Goal: Task Accomplishment & Management: Manage account settings

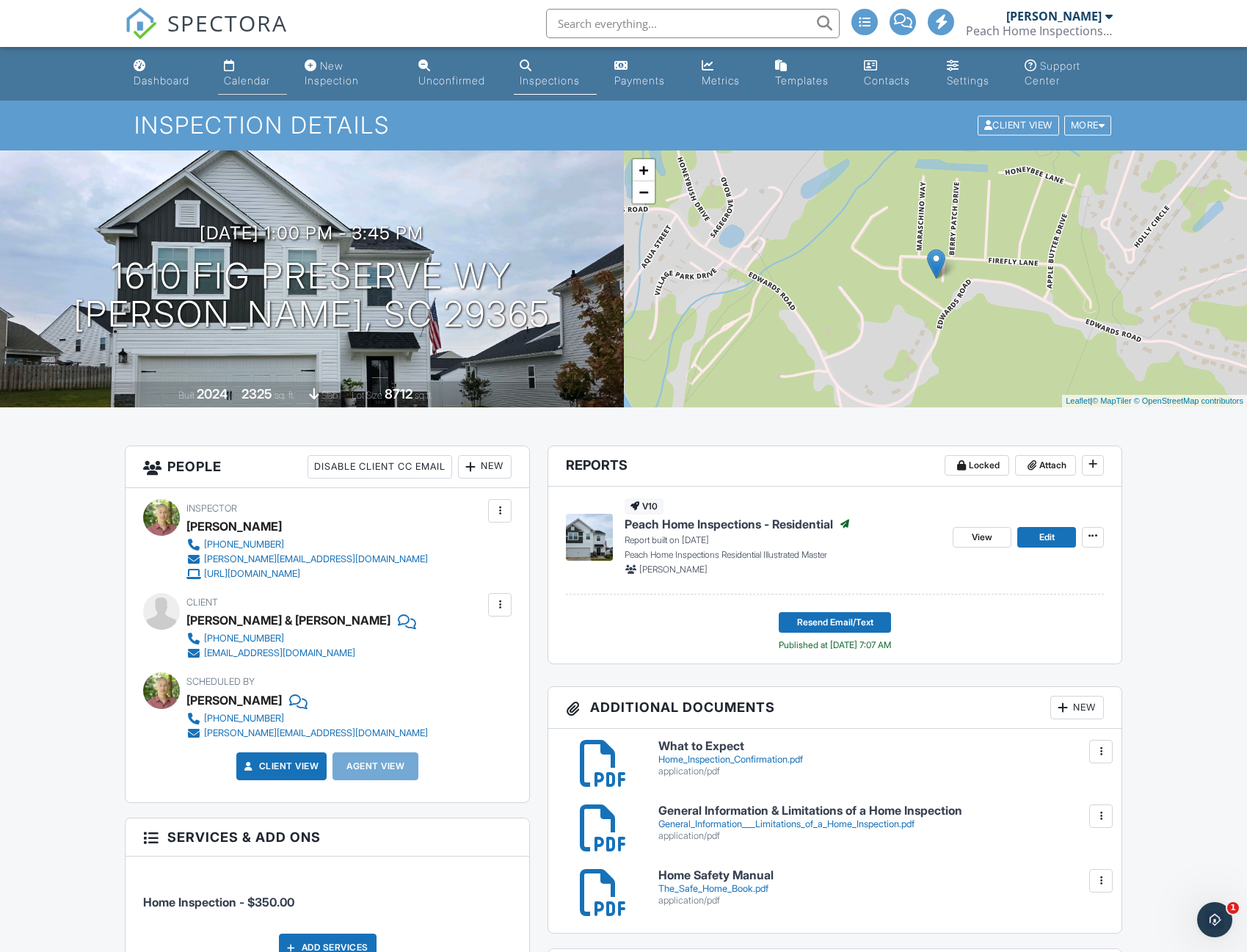
click at [223, 85] on link "Calendar" at bounding box center [252, 74] width 69 height 42
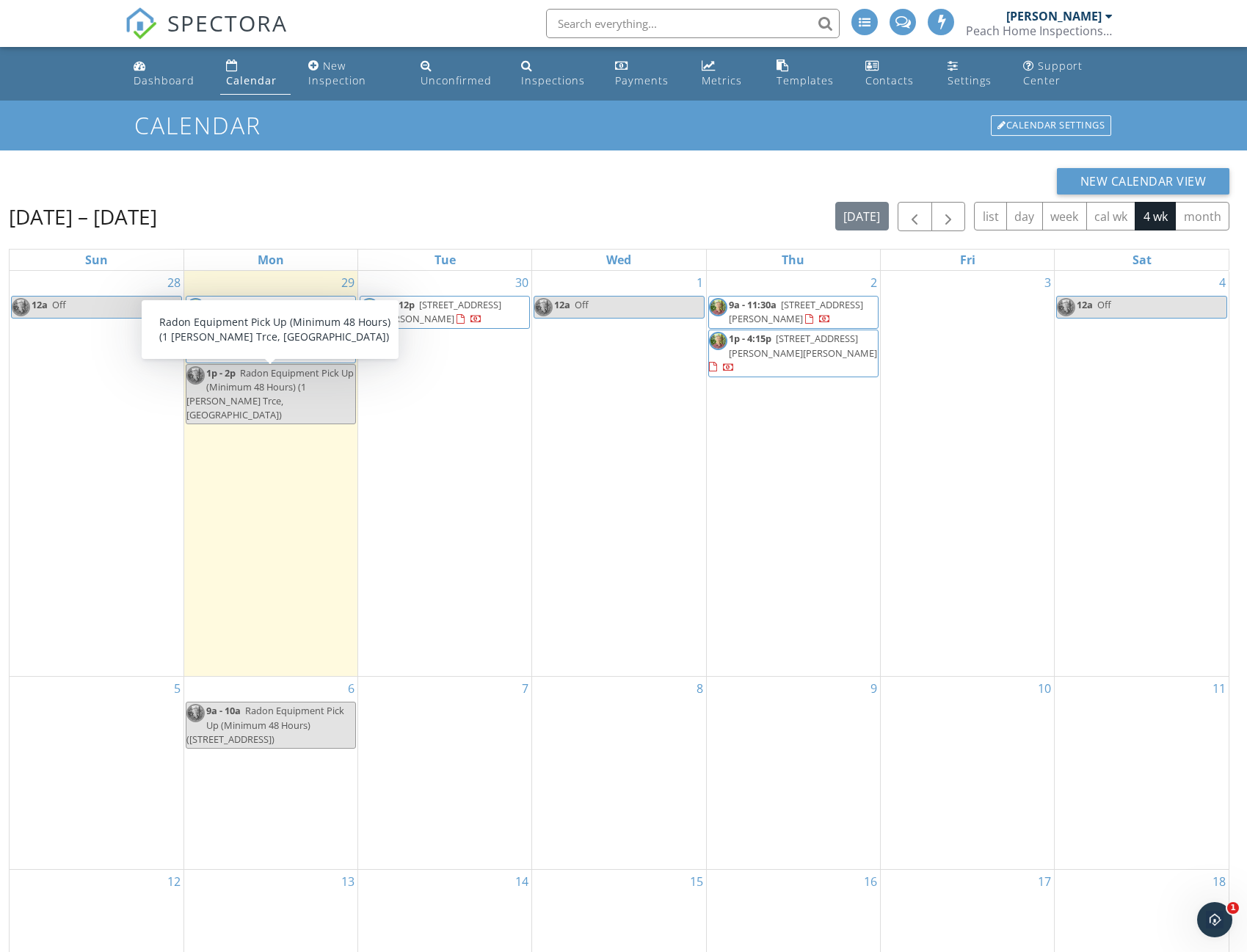
click at [253, 395] on span "Radon Equipment Pick Up (Minimum 48 Hours) (1 [PERSON_NAME] Trce, [GEOGRAPHIC_D…" at bounding box center [270, 394] width 168 height 56
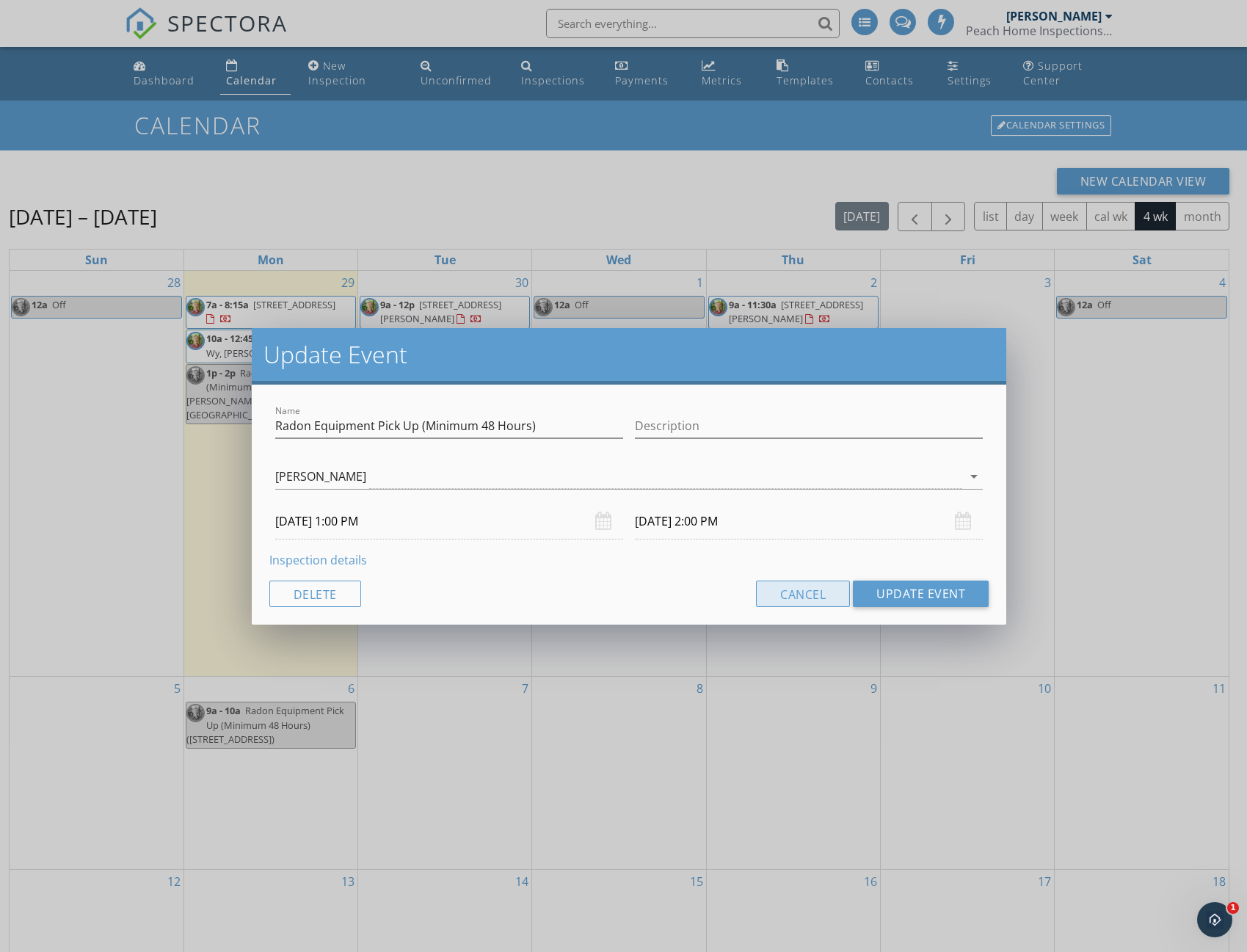
click at [784, 592] on button "Cancel" at bounding box center [802, 594] width 94 height 26
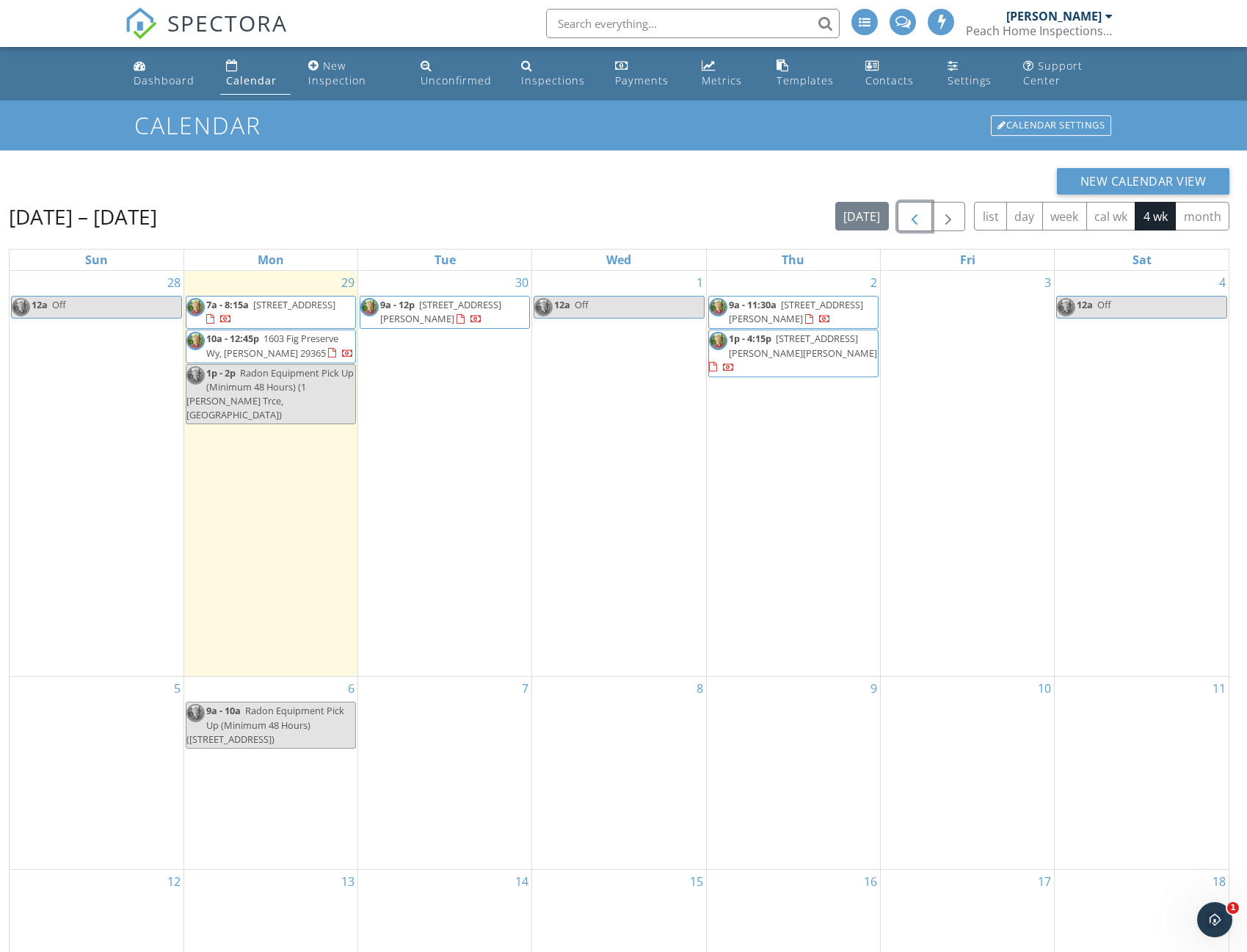
click at [904, 215] on button "button" at bounding box center [915, 216] width 35 height 30
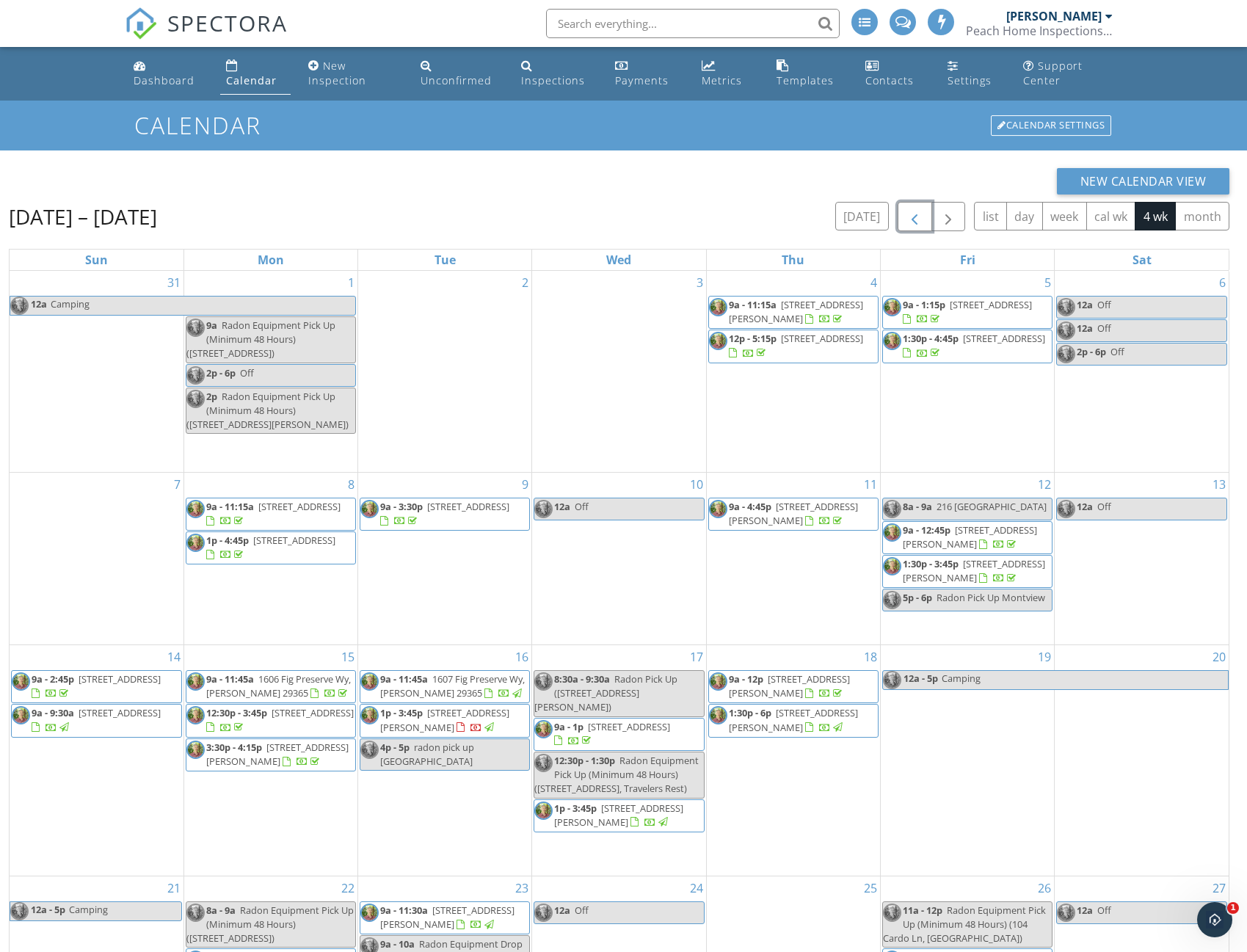
scroll to position [211, 0]
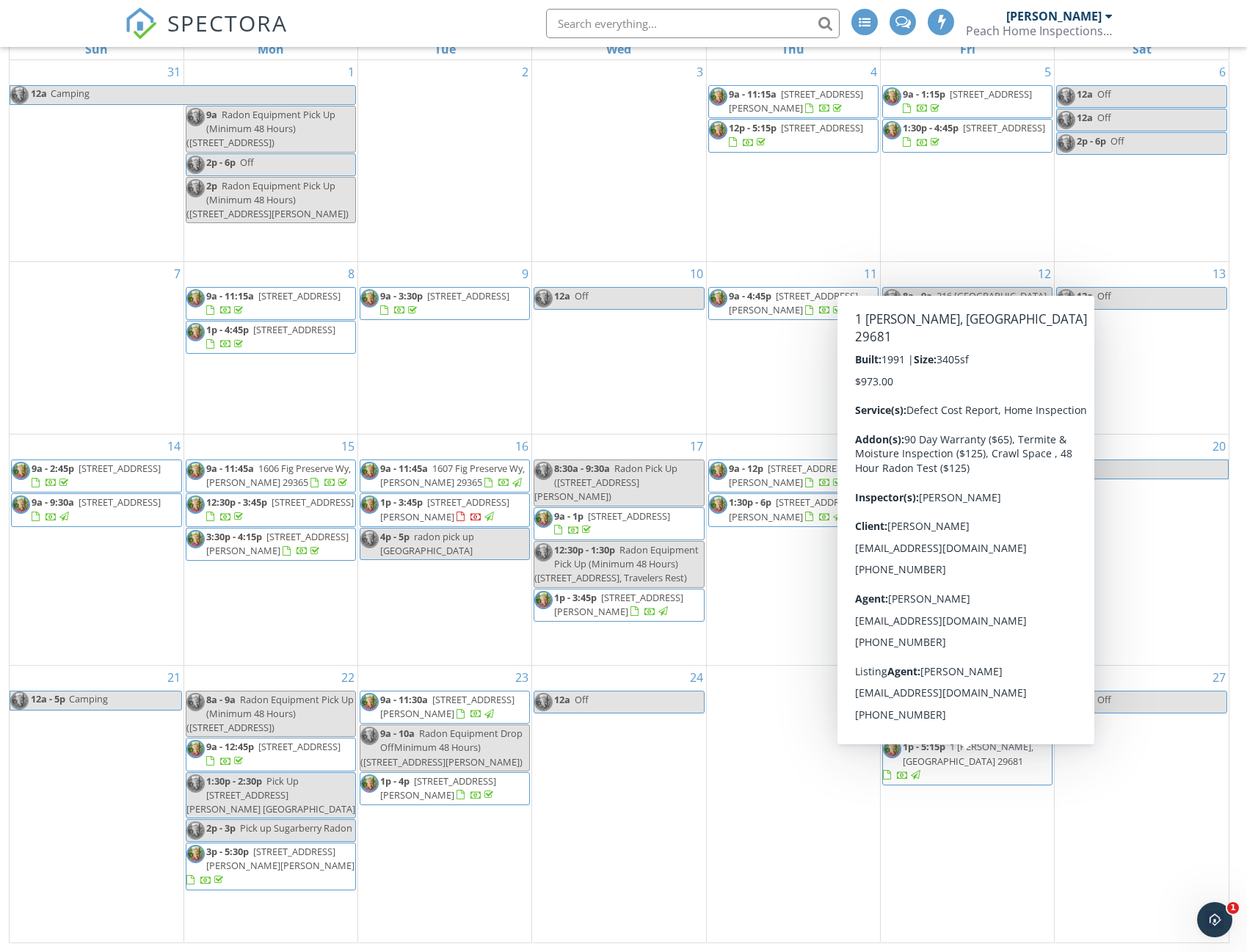
click at [944, 767] on span "1 Gilder Trce, Simpsonville 29681" at bounding box center [968, 753] width 130 height 27
click at [936, 767] on span "1 Gilder Trce, Simpsonville 29681" at bounding box center [968, 753] width 130 height 27
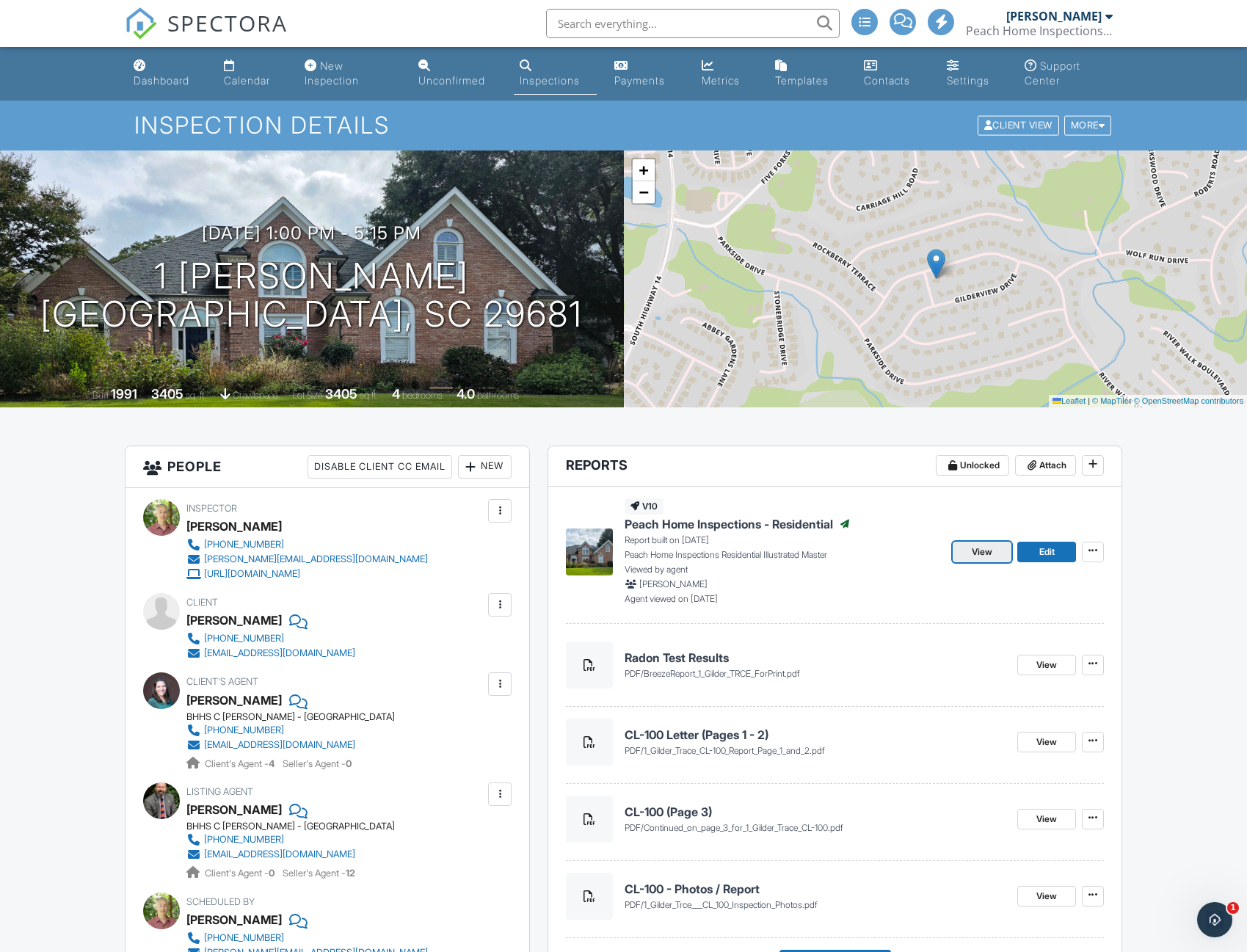
click at [976, 557] on span "View" at bounding box center [982, 552] width 21 height 15
